Goal: Task Accomplishment & Management: Complete application form

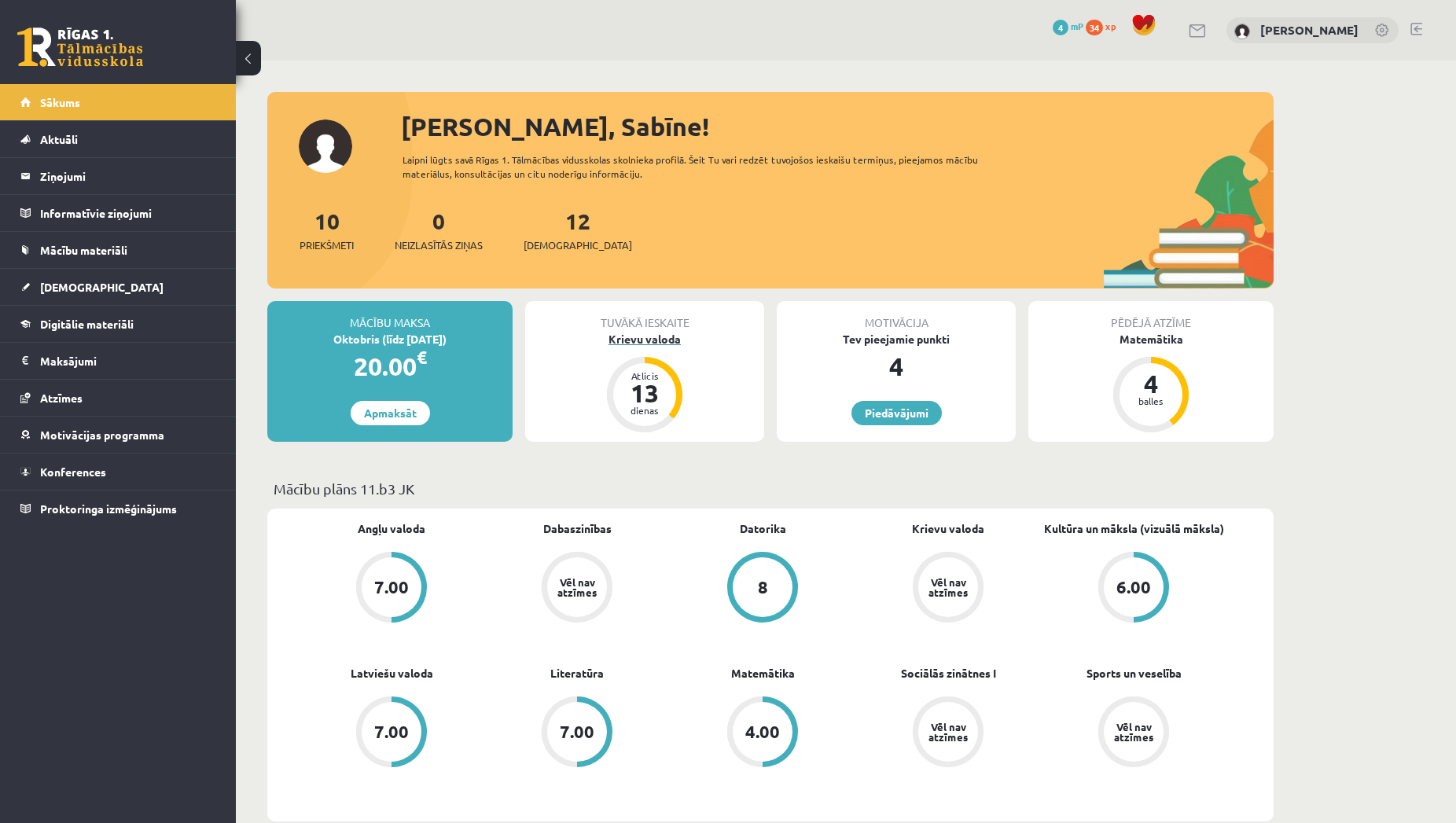
click at [671, 409] on div "Atlicis 13 dienas" at bounding box center [644, 394] width 63 height 63
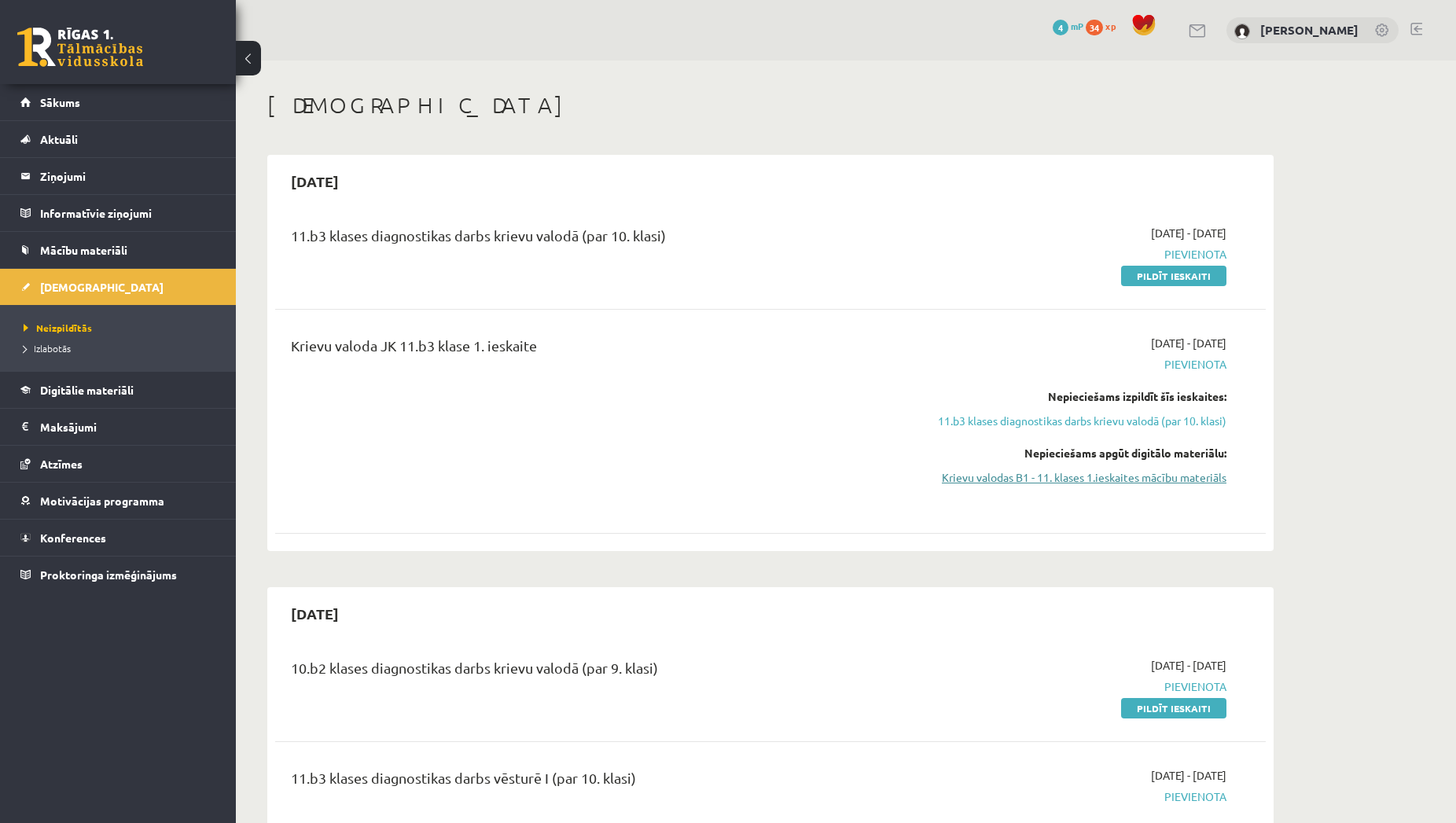
click at [1110, 471] on link "Krievu valodas B1 - 11. klases 1.ieskaites mācību materiāls" at bounding box center [1078, 478] width 296 height 16
click at [961, 479] on link "Krievu valodas B1 - 11. klases 1.ieskaites mācību materiāls" at bounding box center [1078, 478] width 296 height 16
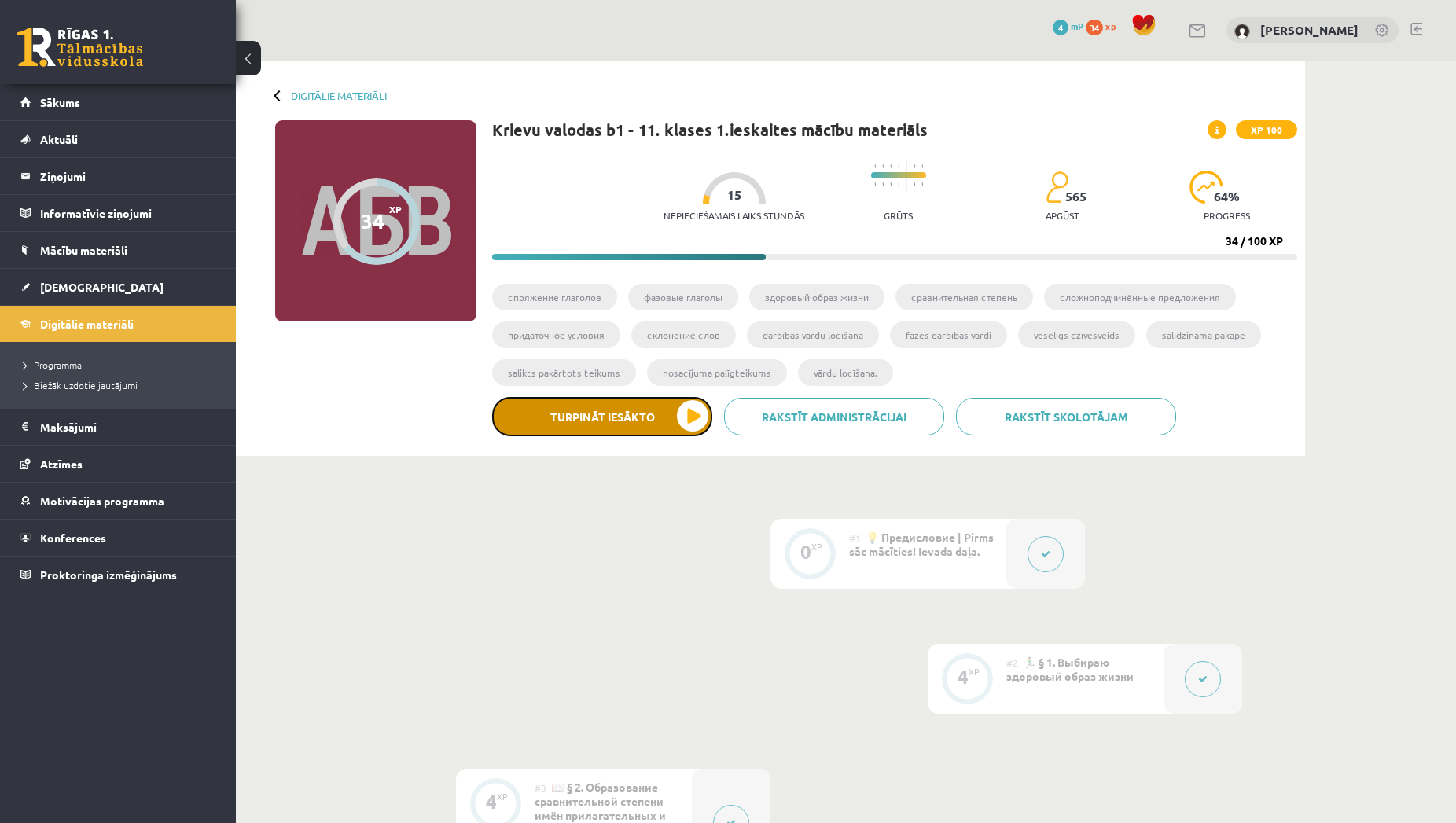
click at [651, 431] on button "Turpināt iesākto" at bounding box center [602, 417] width 220 height 39
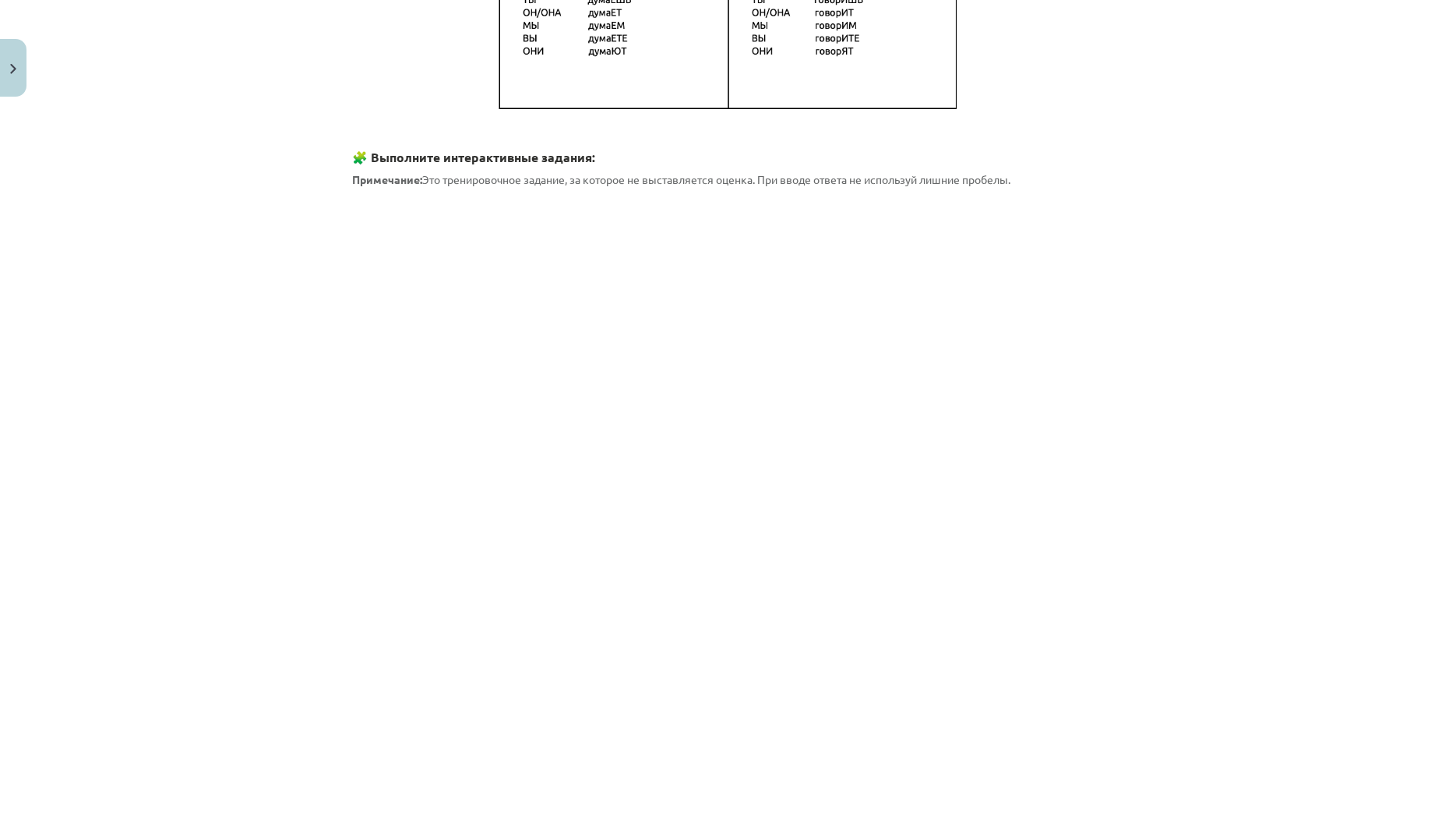
scroll to position [673, 0]
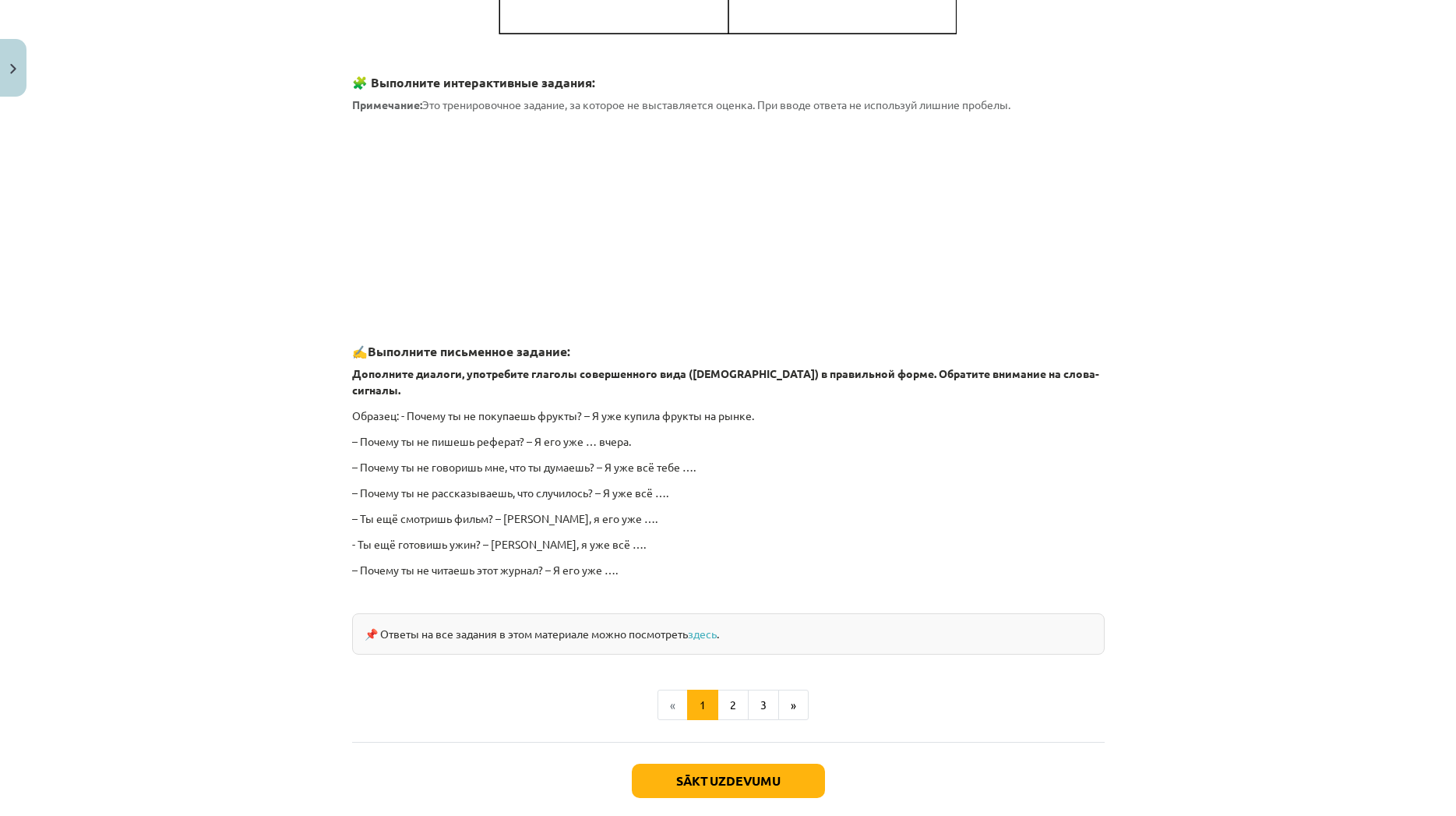
click at [704, 622] on div "📌 Ответы на все задания в этом материале можно посмотреть здесь ." at bounding box center [728, 634] width 753 height 41
click at [704, 626] on link "здесь" at bounding box center [703, 633] width 29 height 14
click at [732, 764] on button "Sākt uzdevumu" at bounding box center [728, 780] width 194 height 34
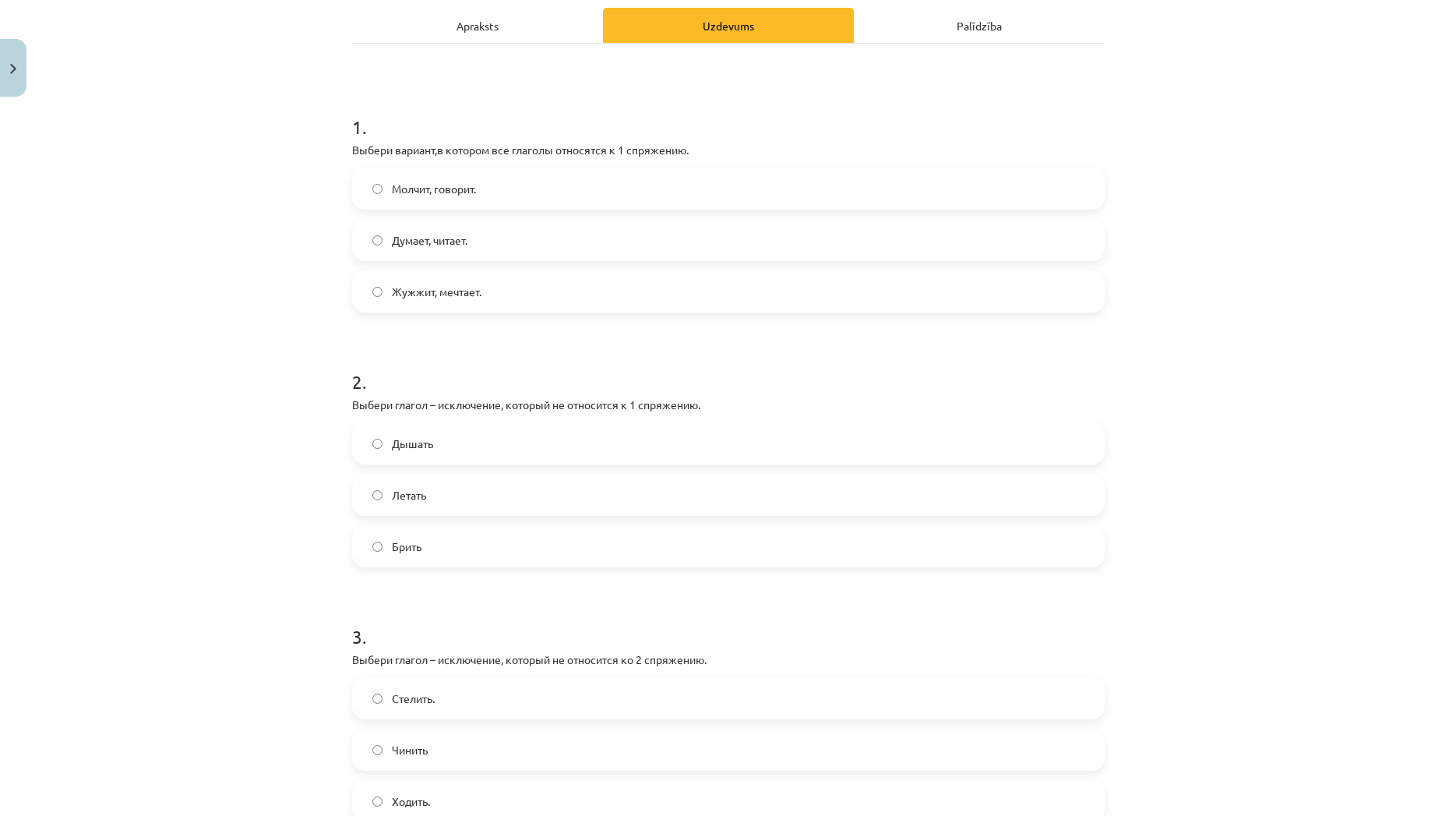
scroll to position [224, 0]
click at [582, 236] on label "Думает, читает." at bounding box center [728, 236] width 749 height 39
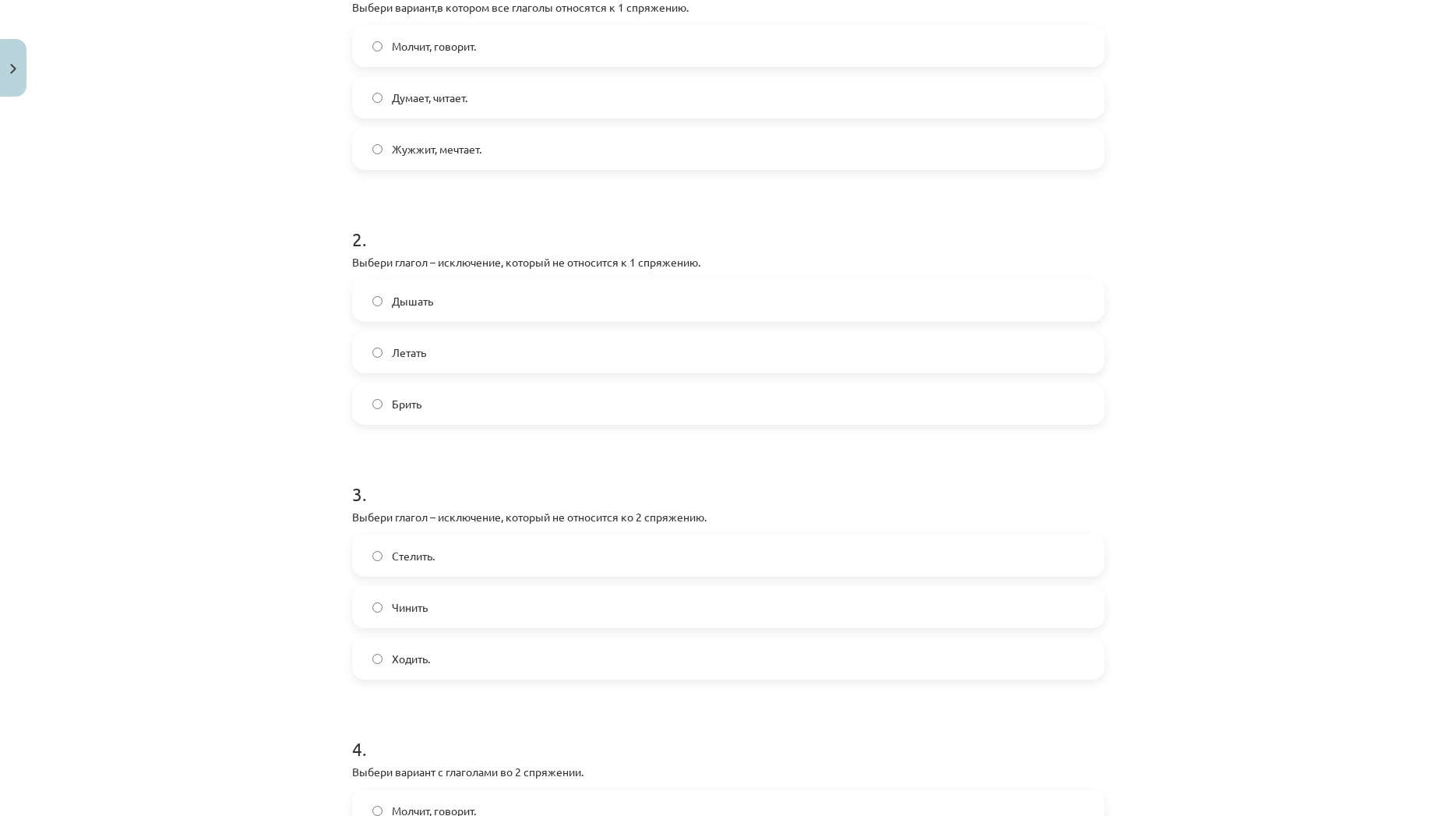
scroll to position [375, 0]
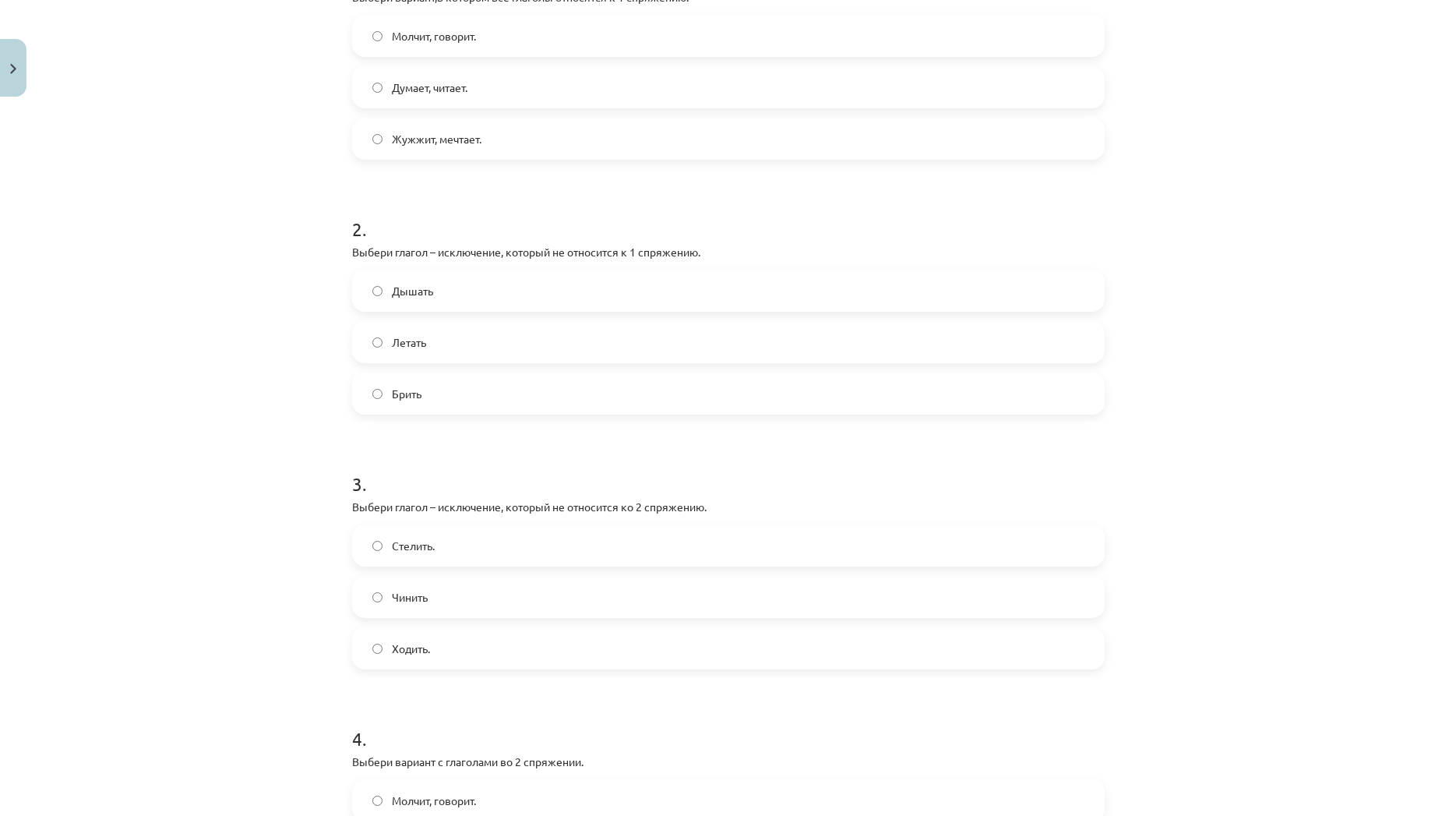
click at [581, 399] on label "Брить" at bounding box center [728, 394] width 749 height 39
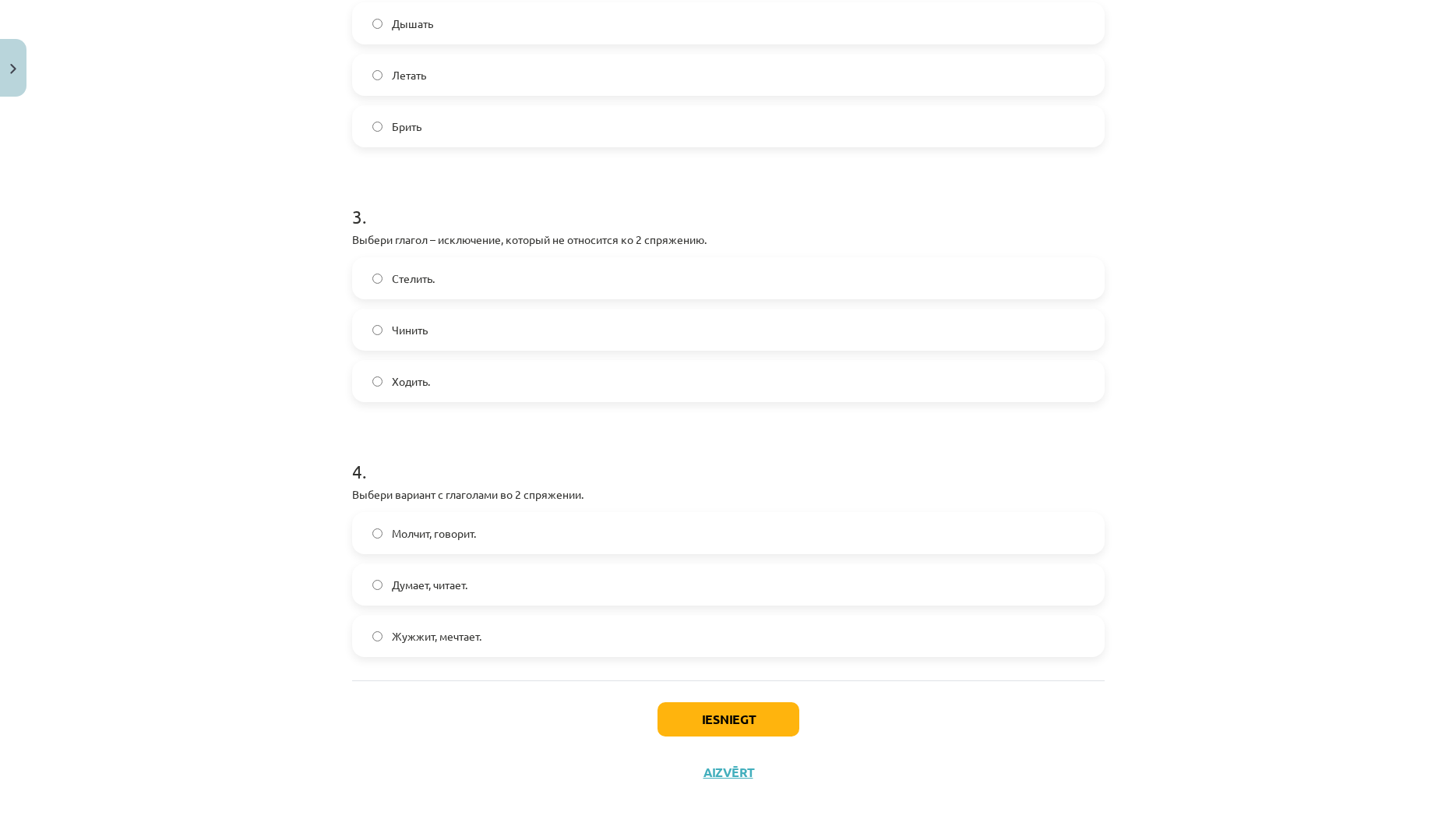
scroll to position [663, 0]
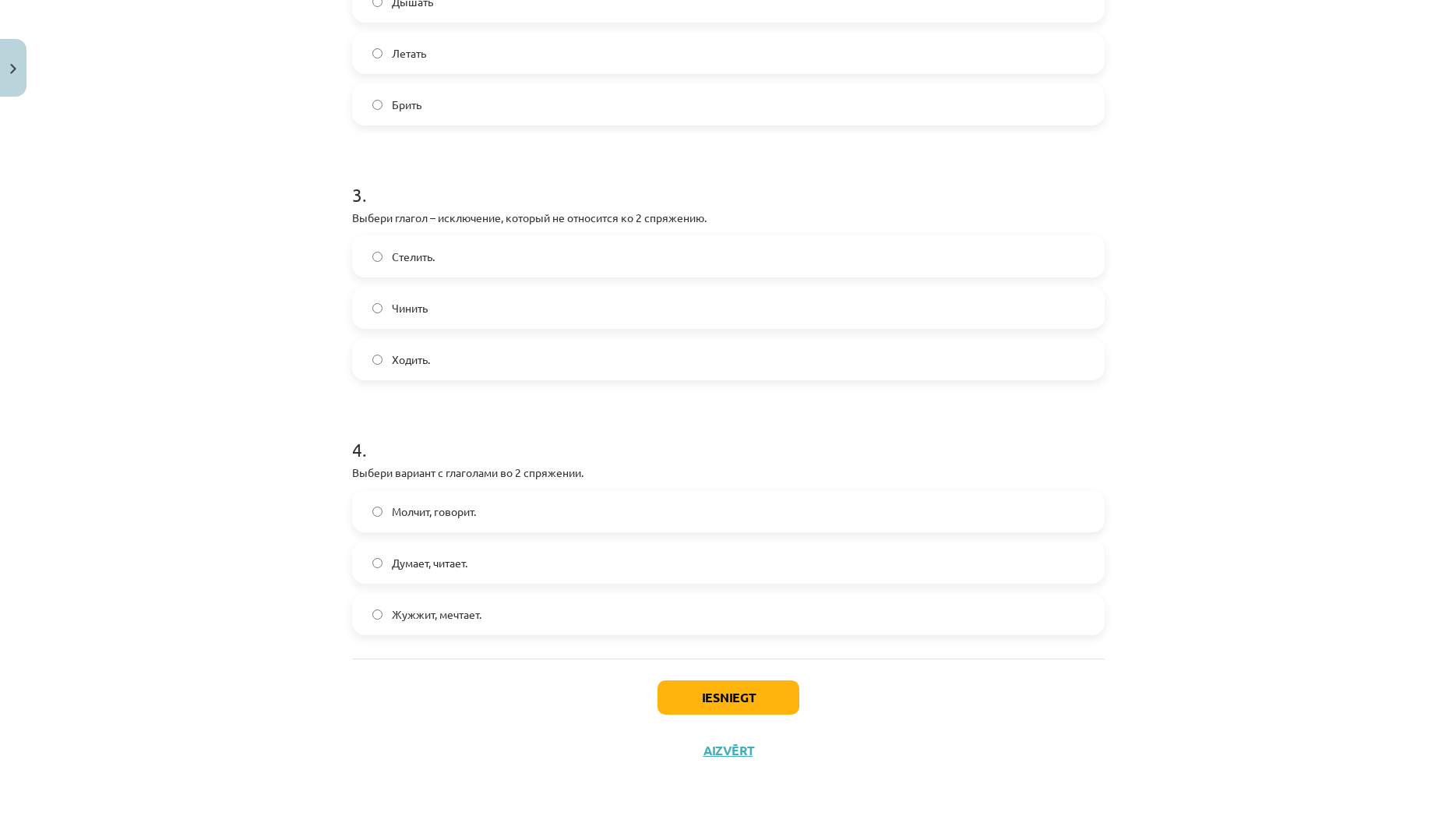
click at [450, 513] on span "Молчит, говорит." at bounding box center [434, 512] width 84 height 16
click at [590, 312] on label "Чинить" at bounding box center [728, 308] width 749 height 39
click at [715, 693] on button "Iesniegt" at bounding box center [728, 697] width 142 height 34
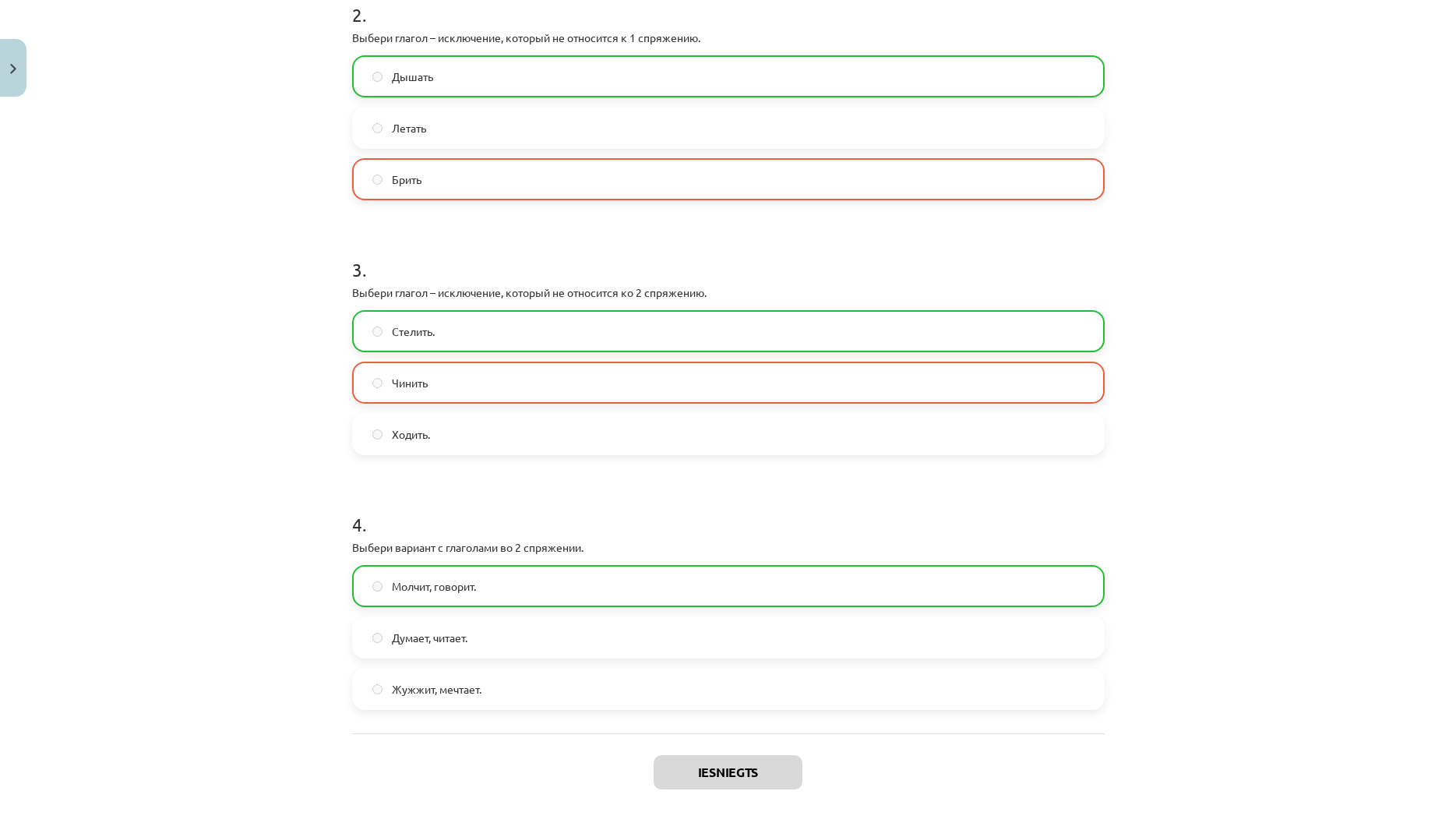
scroll to position [713, 0]
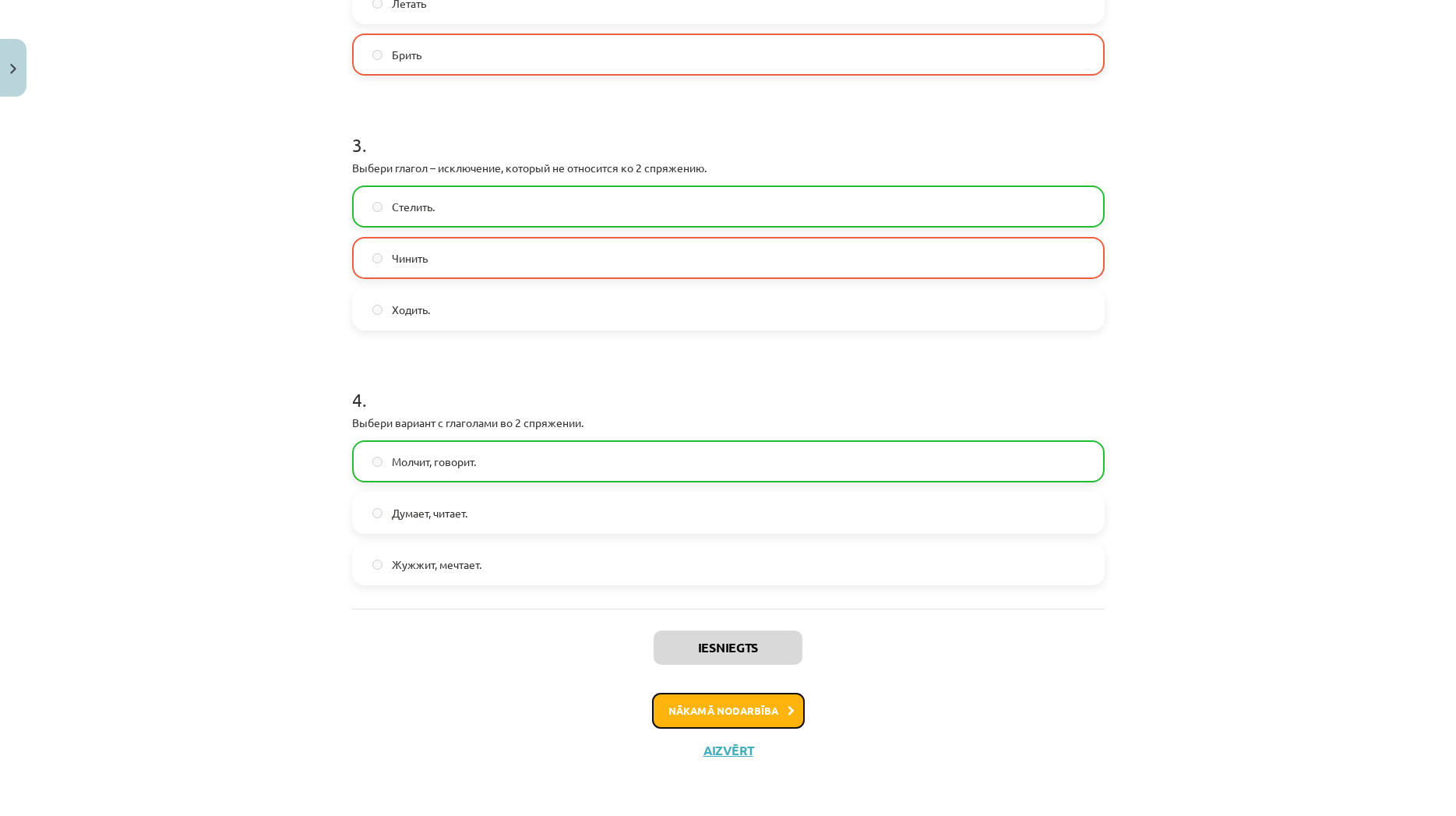
click at [713, 707] on button "Nākamā nodarbība" at bounding box center [728, 711] width 152 height 36
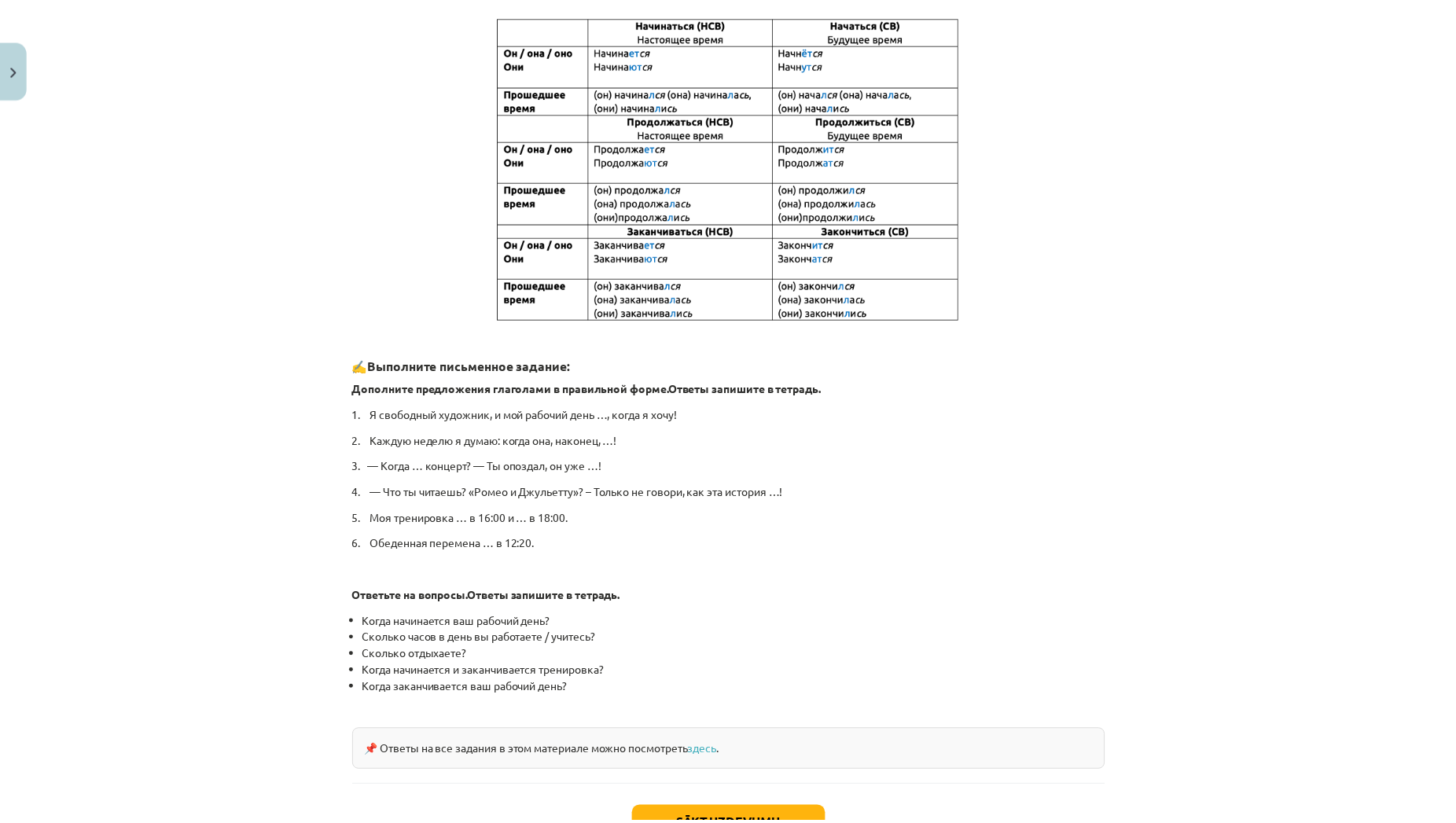
scroll to position [574, 0]
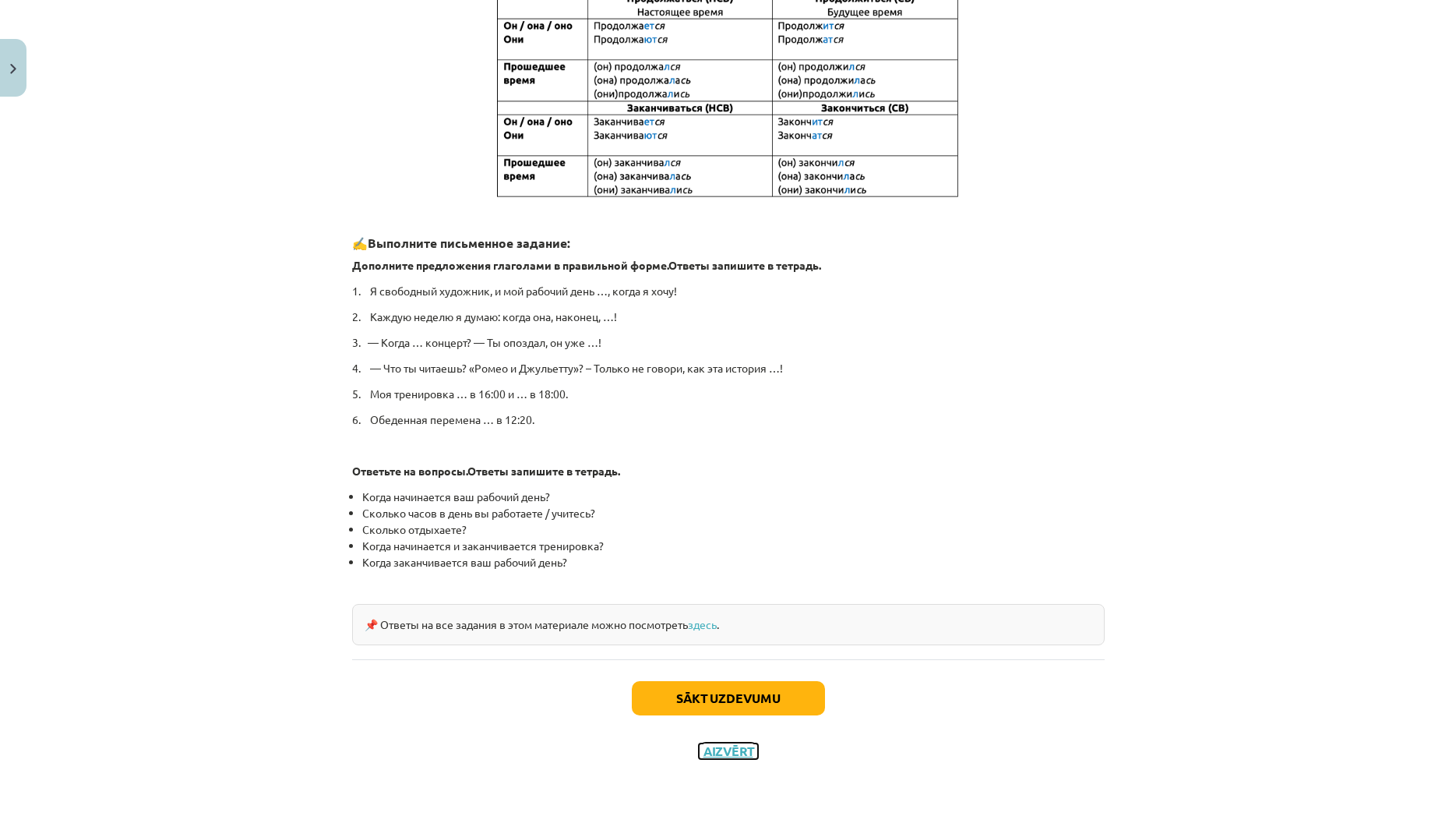
click at [733, 758] on button "Aizvērt" at bounding box center [728, 751] width 59 height 15
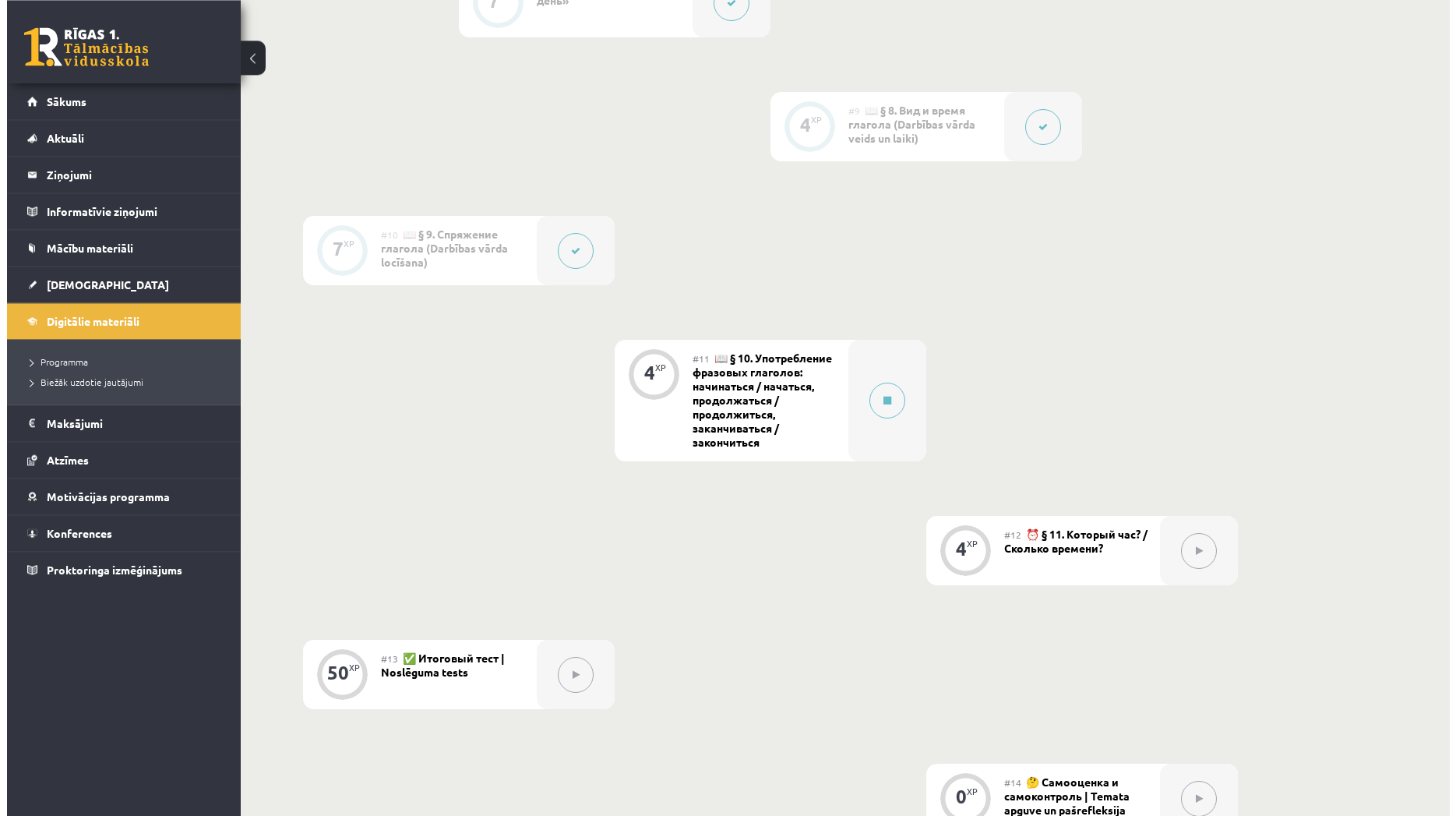
scroll to position [1434, 0]
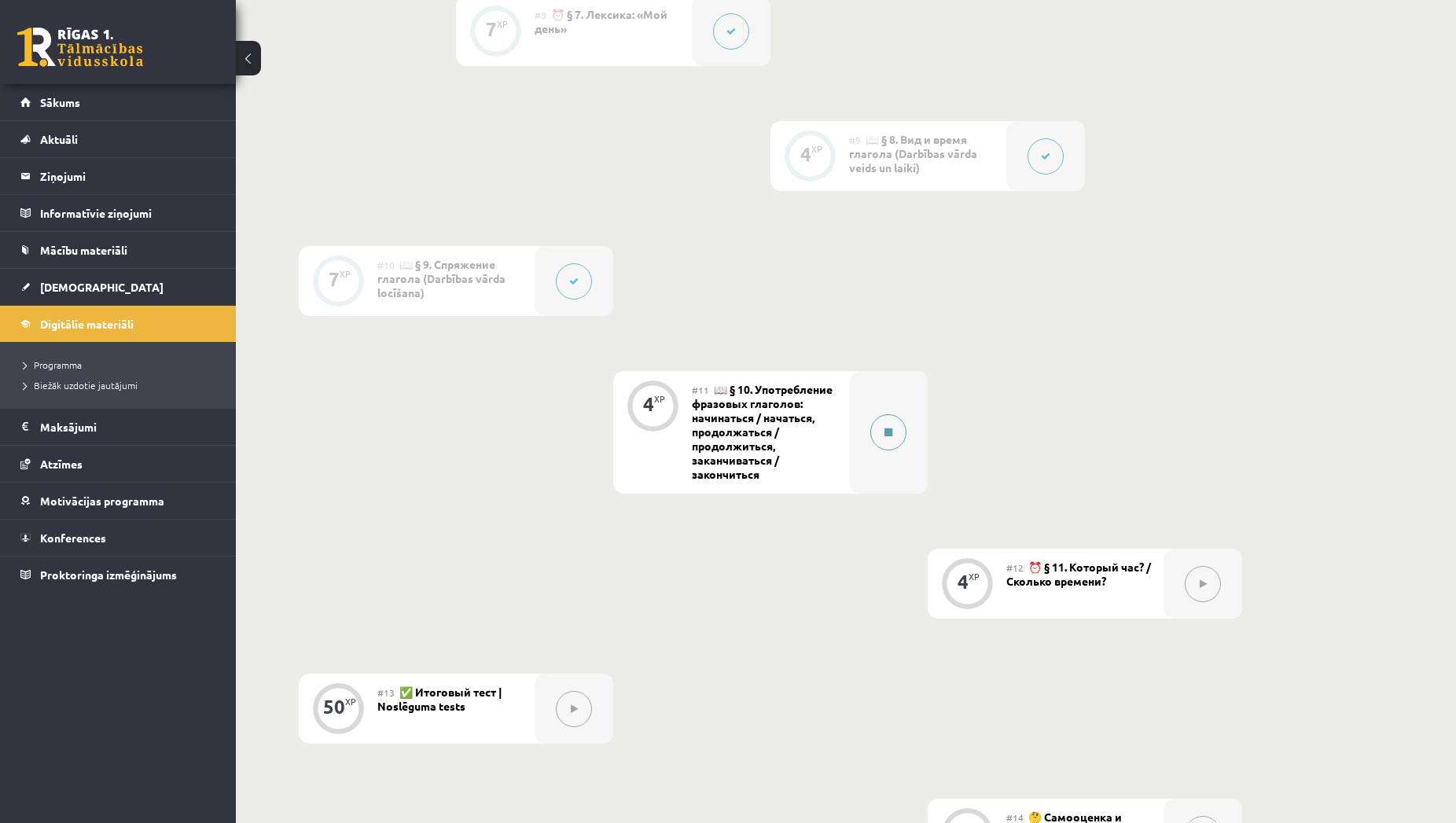
click at [880, 462] on div at bounding box center [888, 432] width 79 height 123
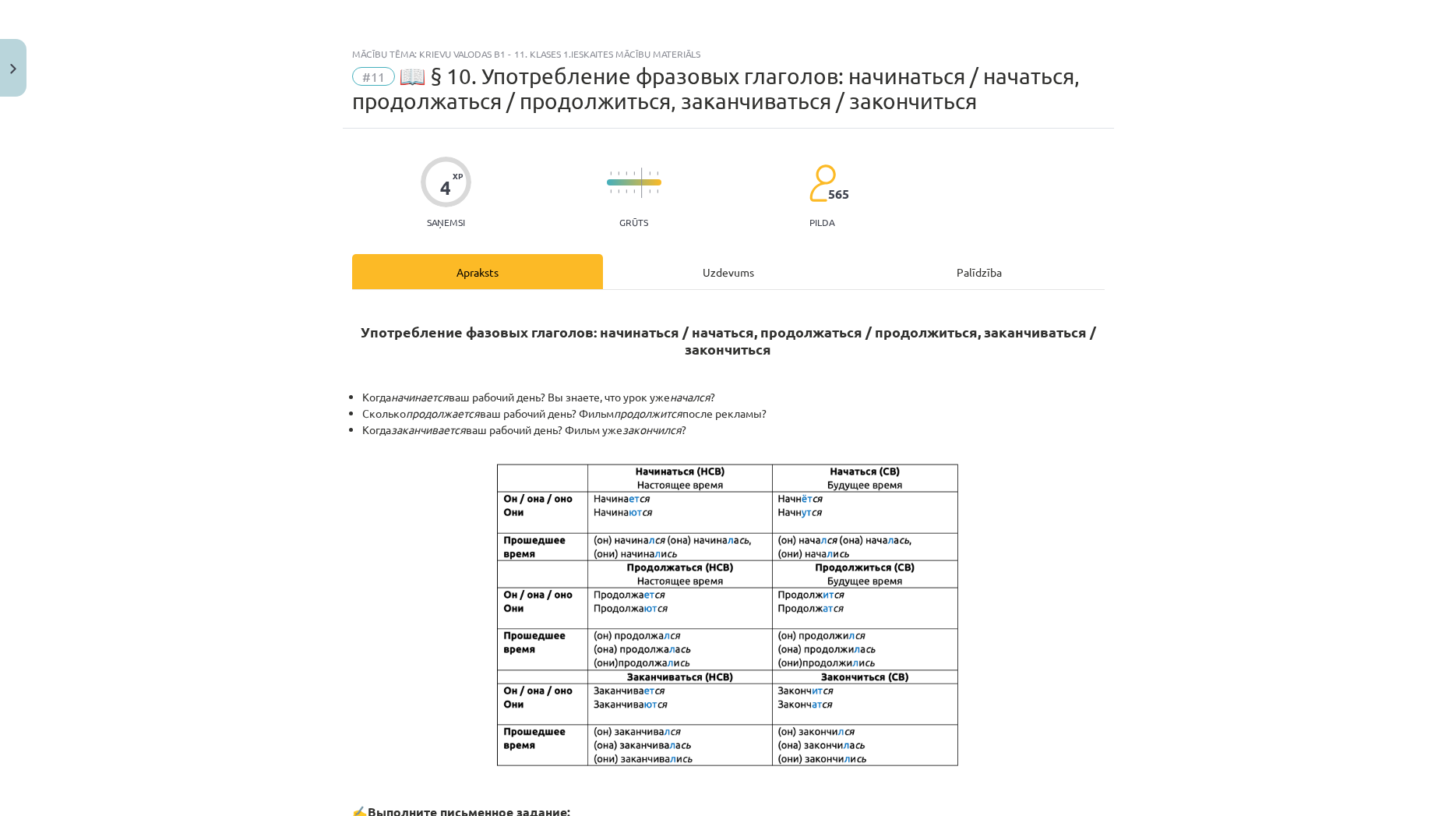
click at [714, 270] on div "Uzdevums" at bounding box center [728, 271] width 251 height 35
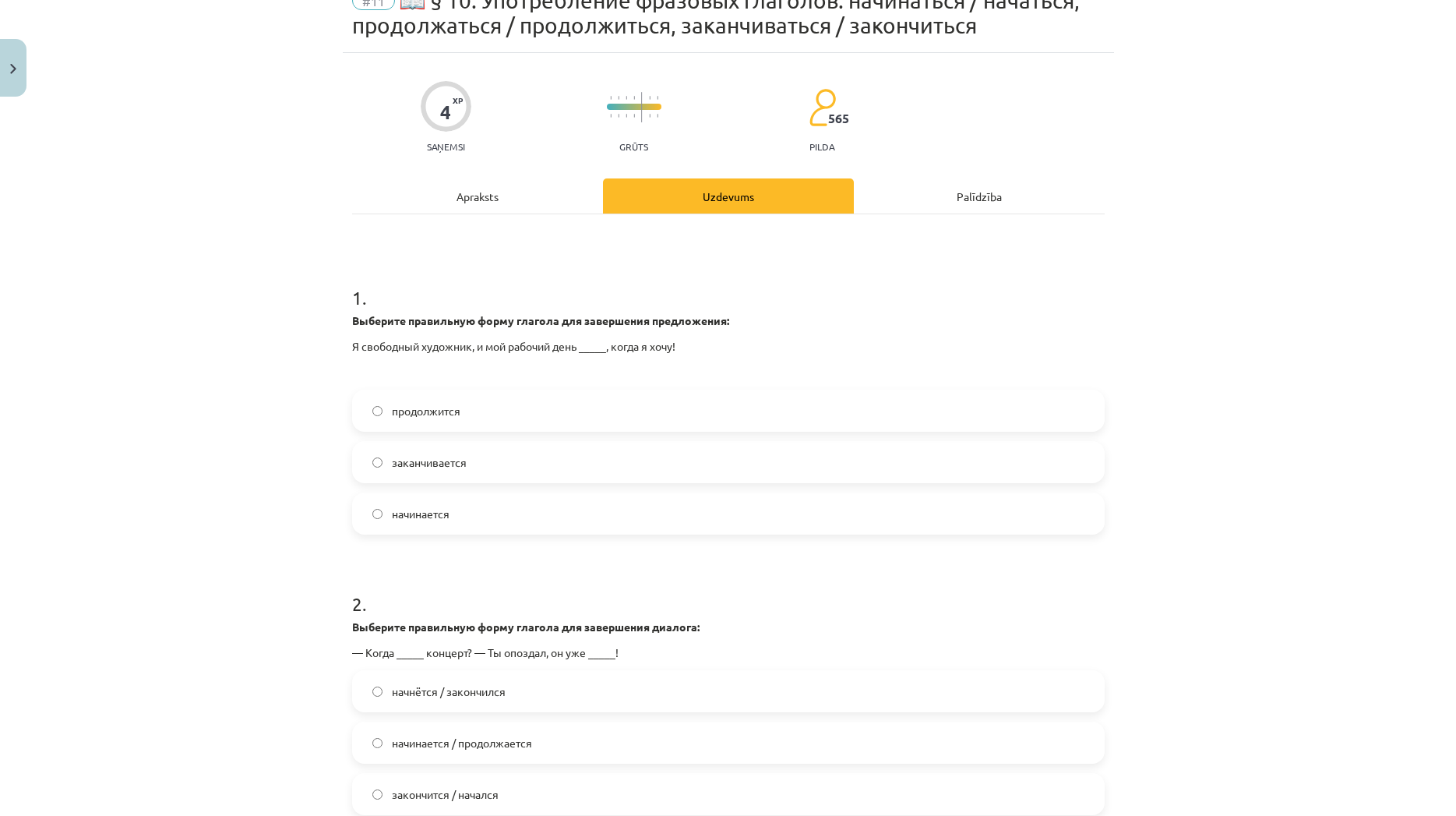
scroll to position [0, 0]
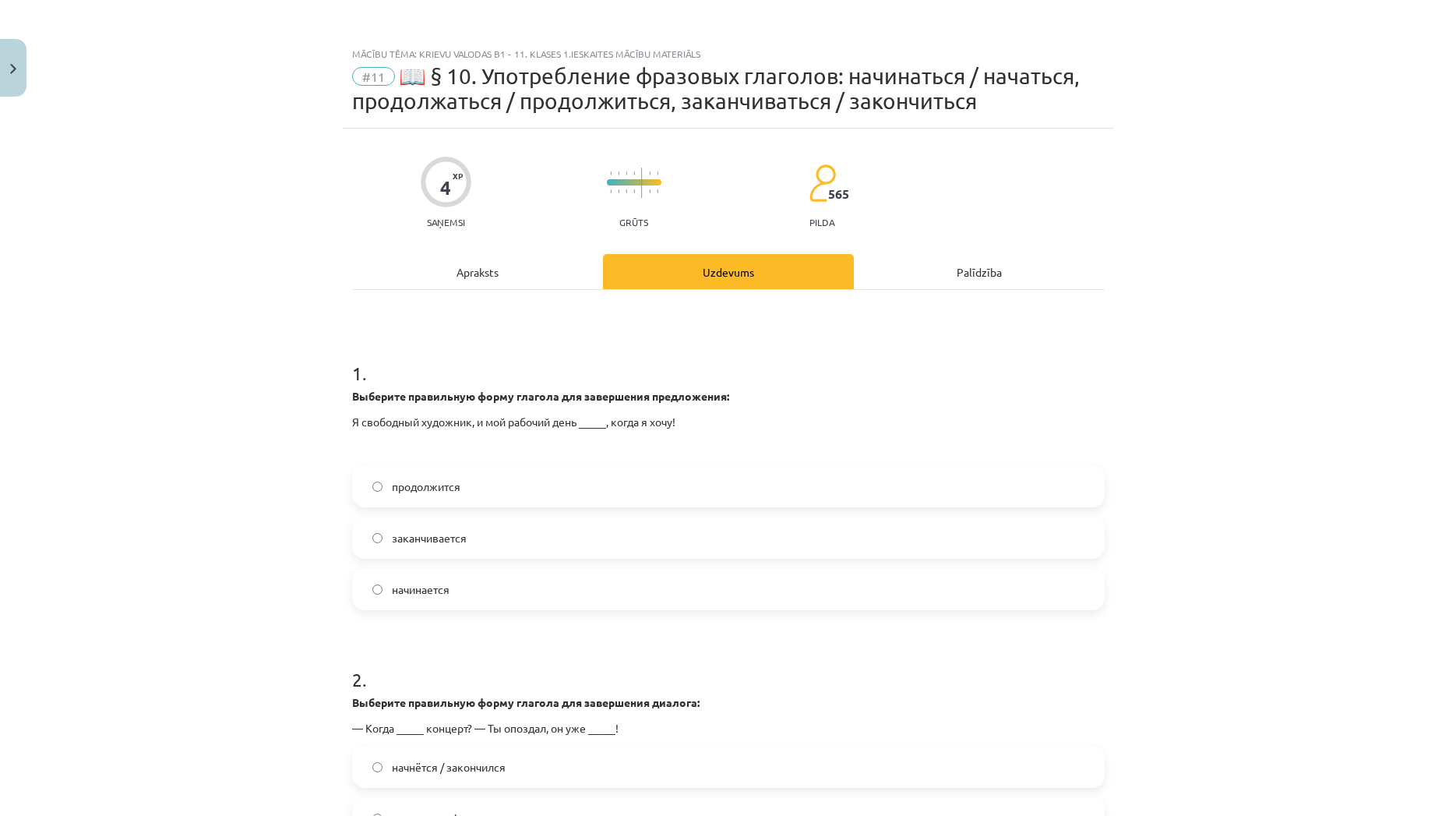
click at [516, 279] on div "Apraksts" at bounding box center [478, 271] width 251 height 35
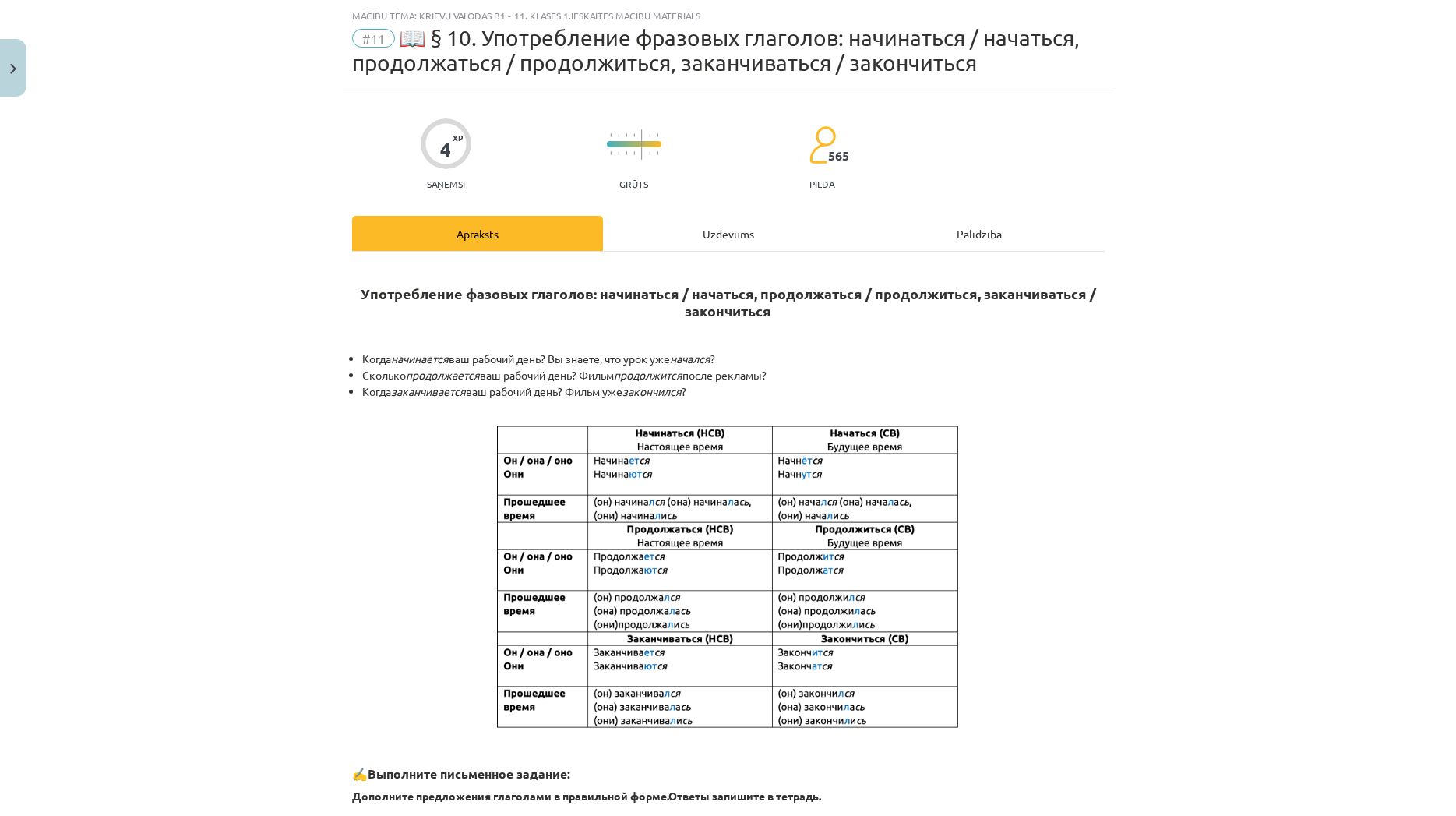
scroll to position [39, 0]
click at [653, 231] on div "Uzdevums" at bounding box center [728, 232] width 251 height 35
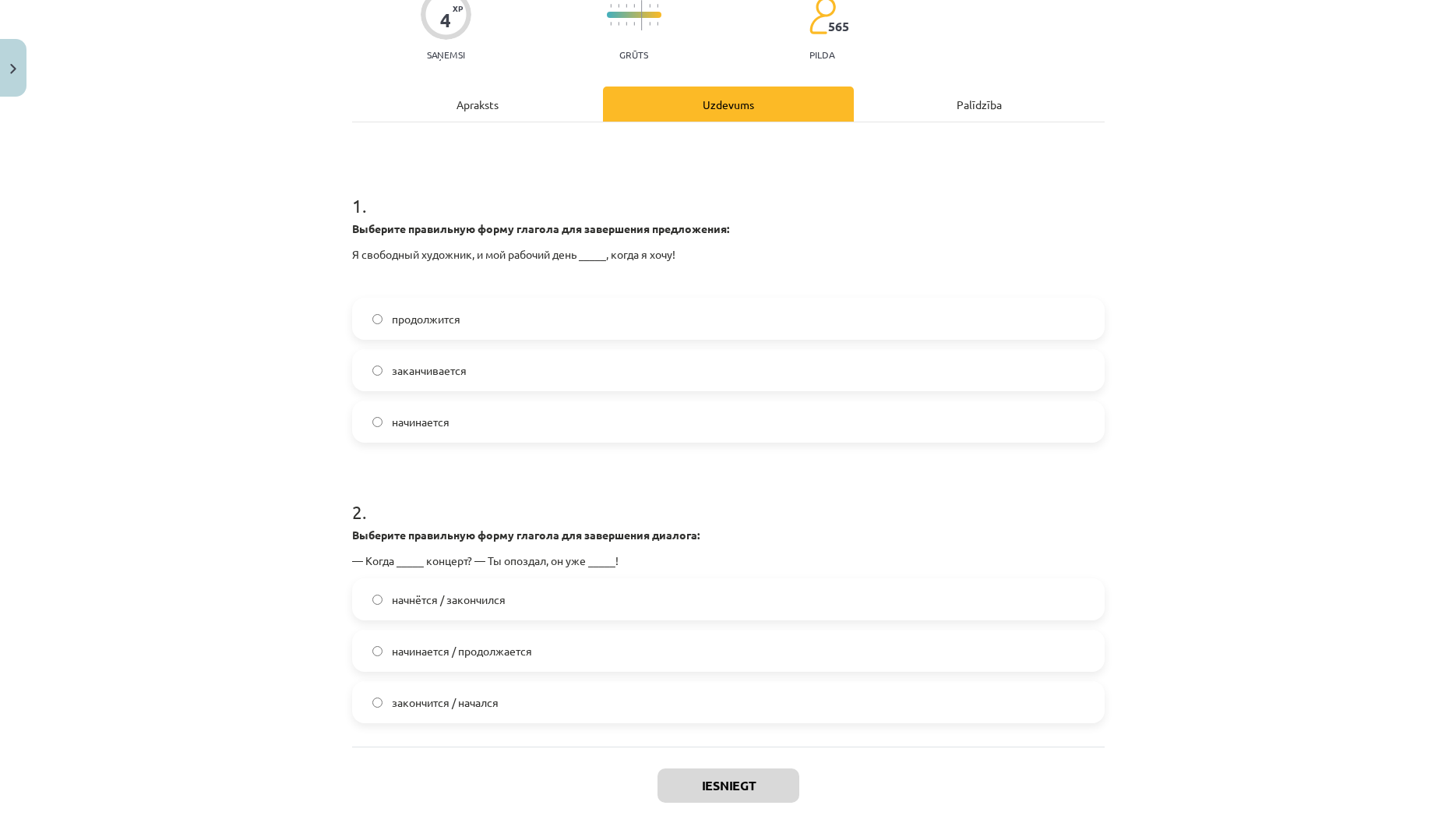
scroll to position [31, 0]
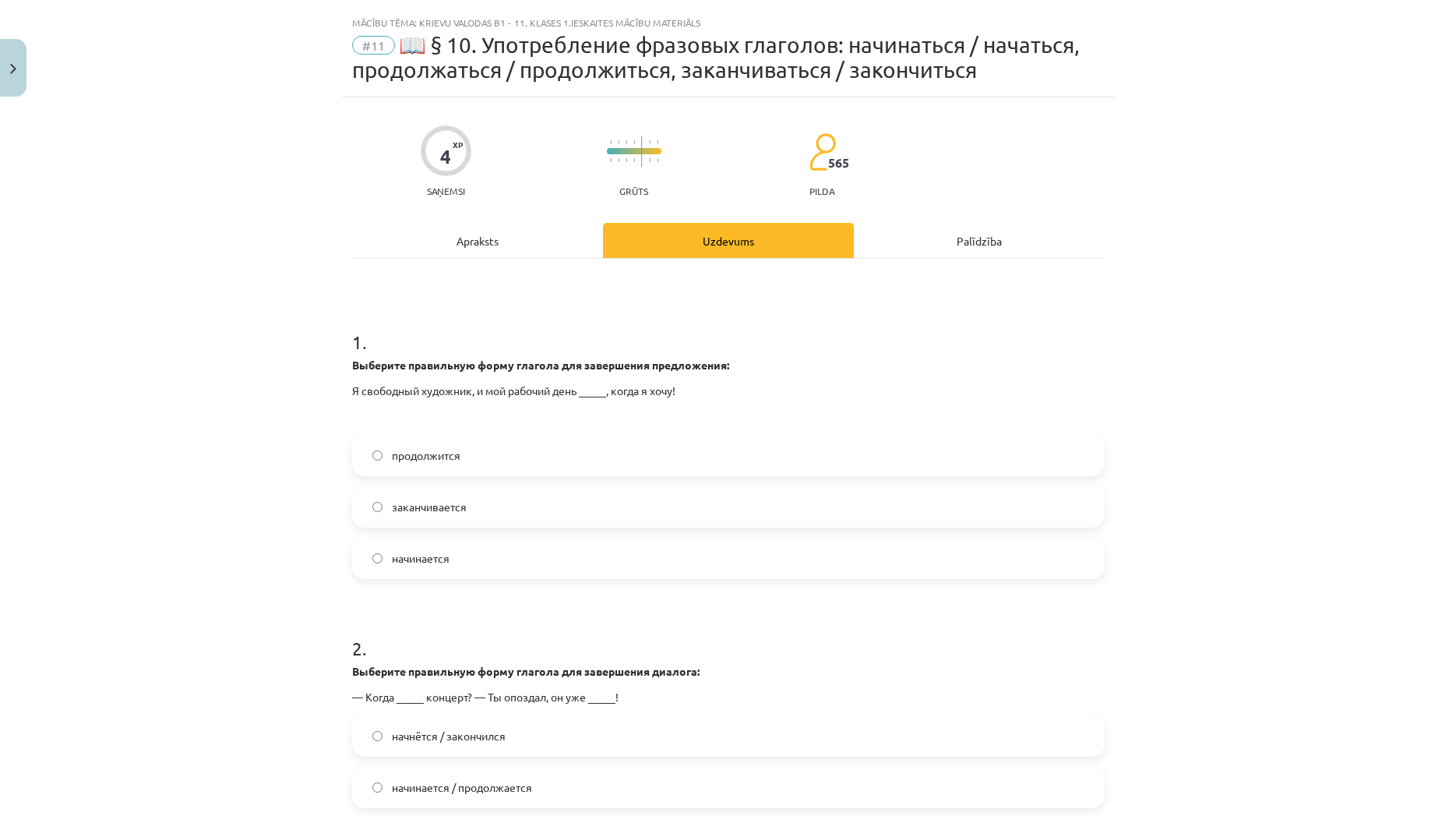
click at [494, 247] on div "Apraksts" at bounding box center [478, 240] width 251 height 35
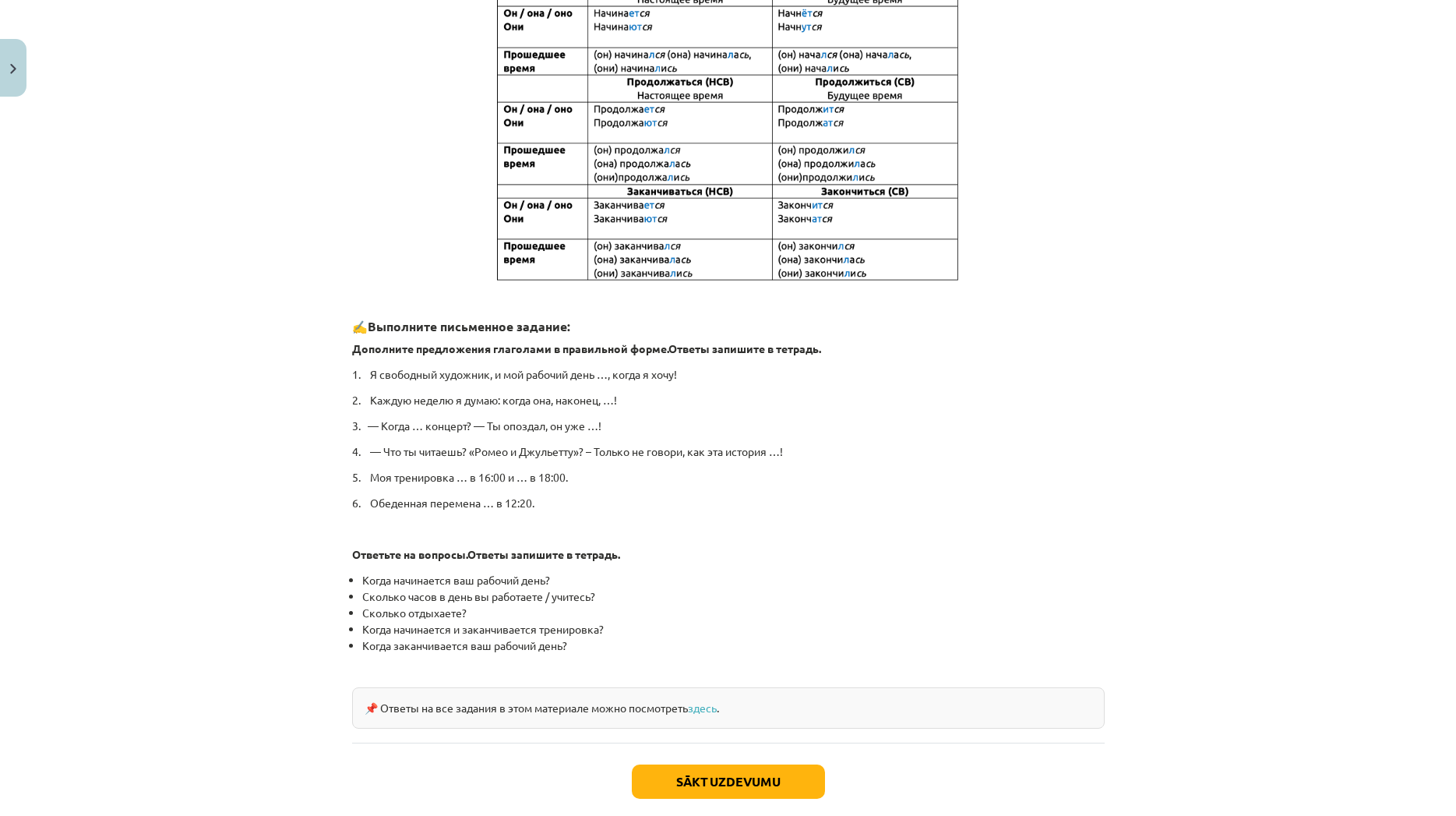
scroll to position [413, 0]
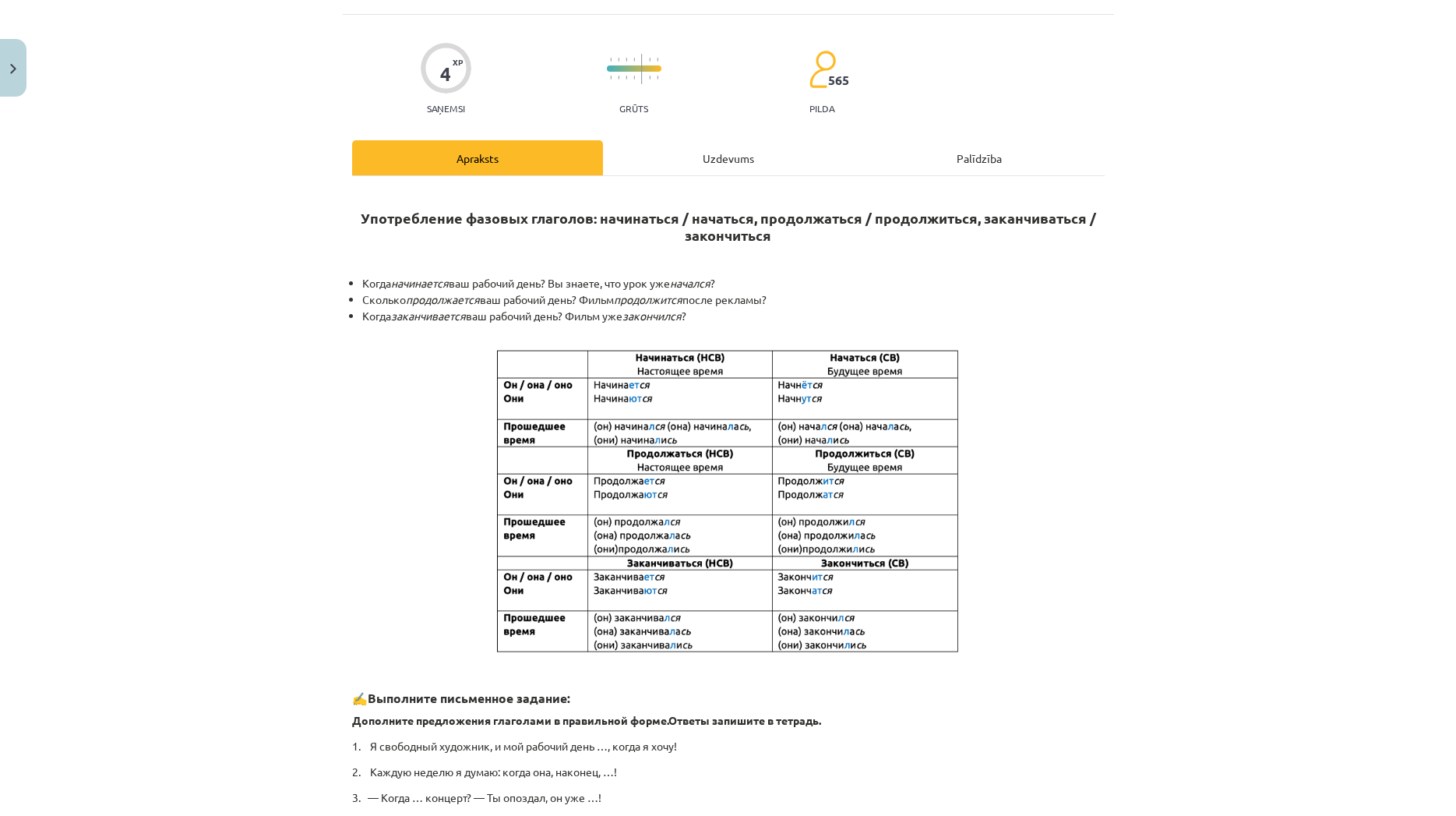
click at [744, 165] on div "Uzdevums" at bounding box center [728, 157] width 251 height 35
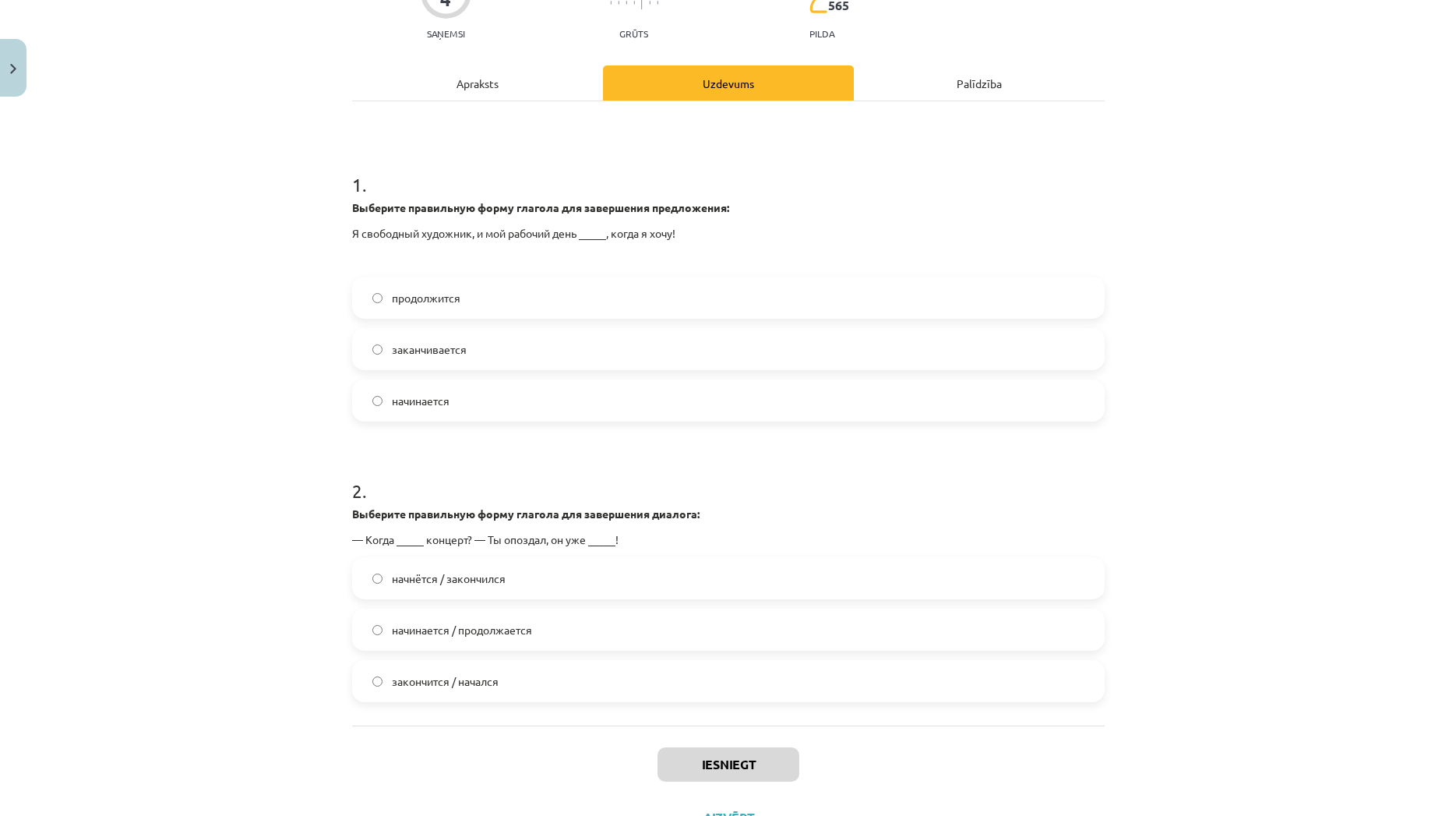
scroll to position [256, 0]
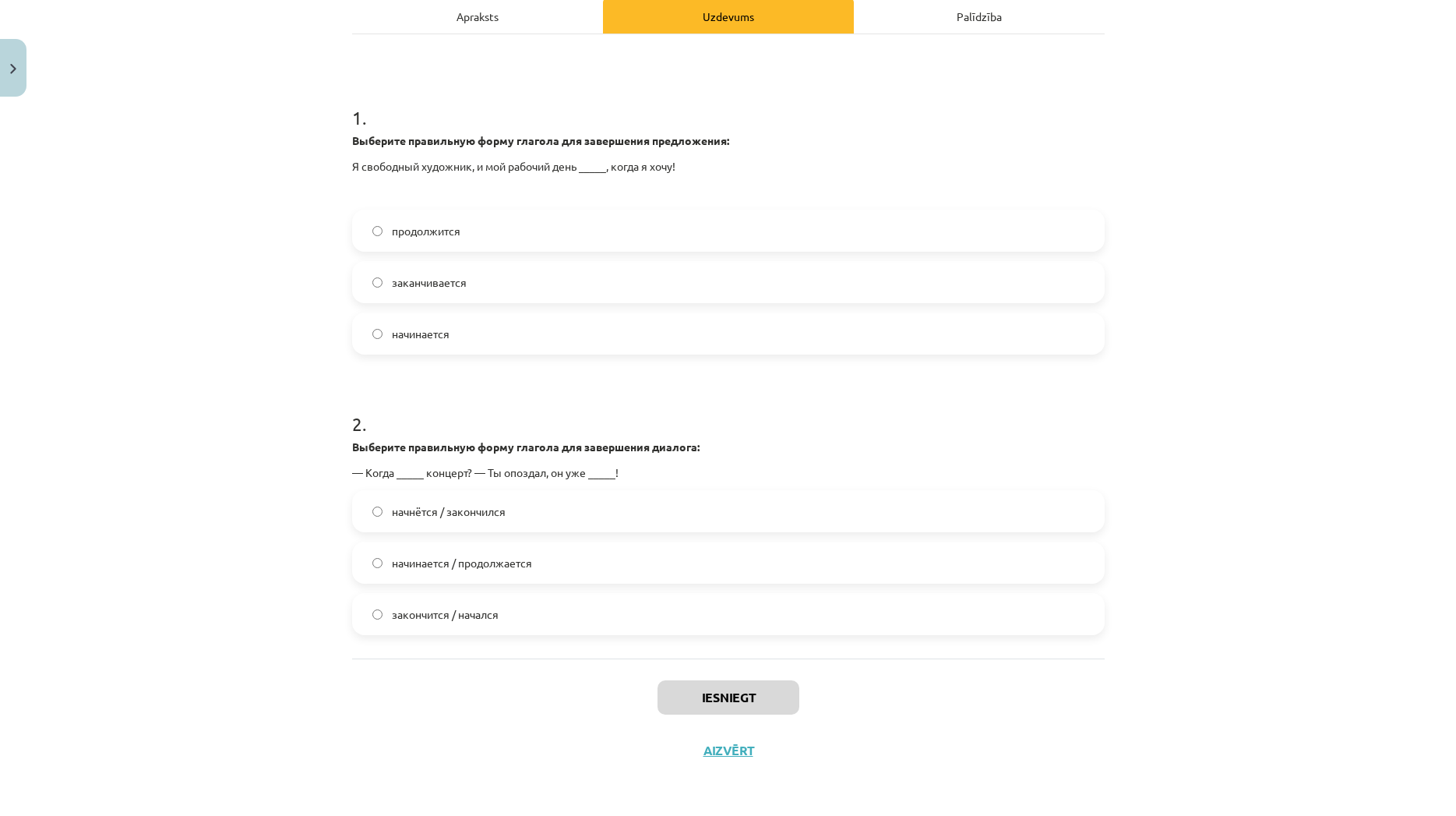
click at [494, 29] on div "Apraksts" at bounding box center [478, 15] width 251 height 35
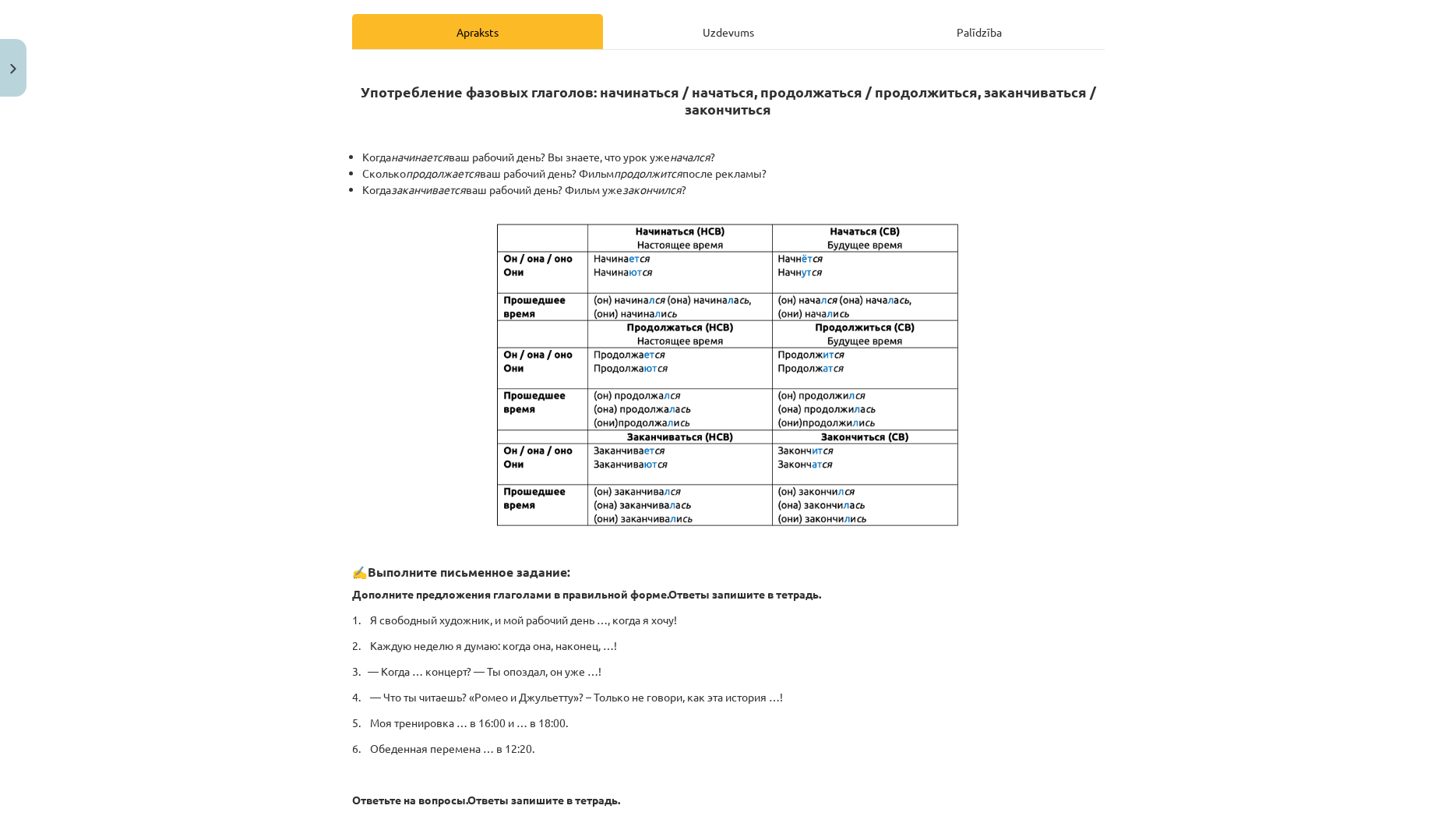
scroll to position [189, 0]
